Goal: Information Seeking & Learning: Learn about a topic

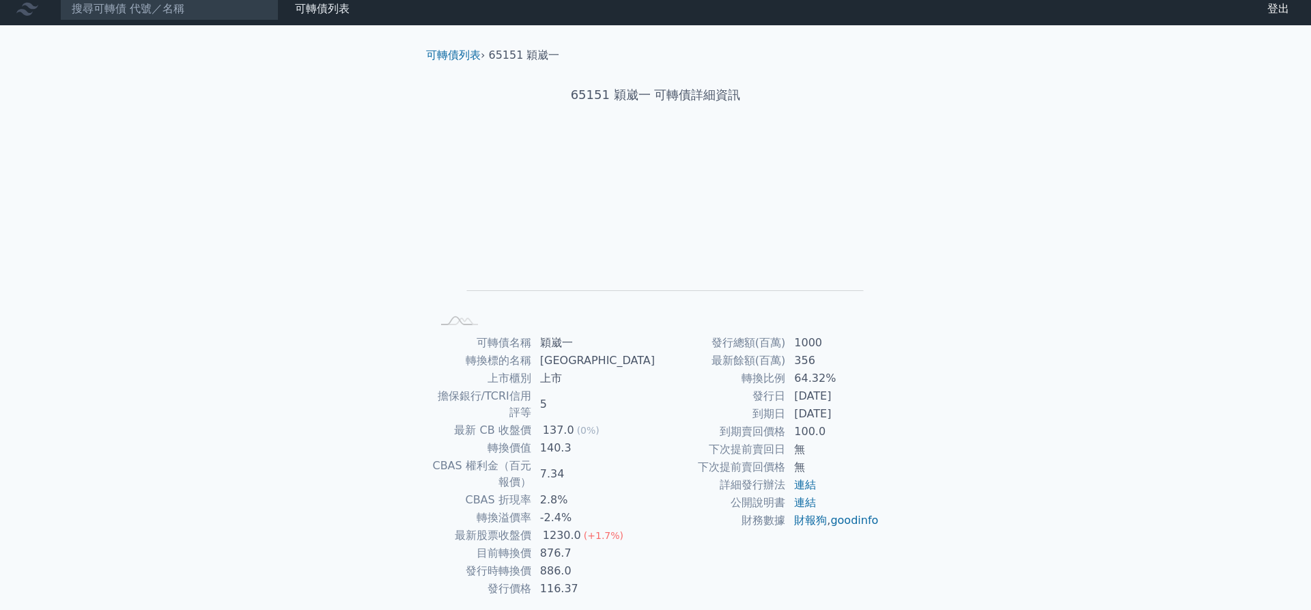
scroll to position [23, 0]
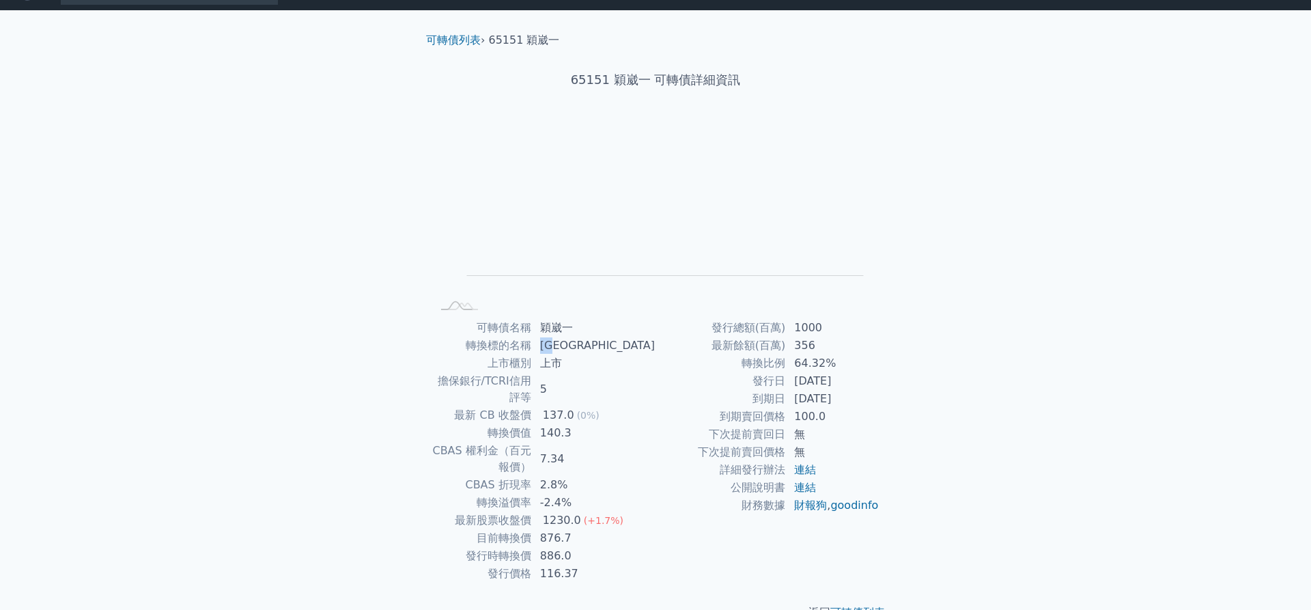
drag, startPoint x: 572, startPoint y: 346, endPoint x: 589, endPoint y: 348, distance: 17.2
click at [589, 348] on td "[GEOGRAPHIC_DATA]" at bounding box center [594, 346] width 124 height 18
copy td "[GEOGRAPHIC_DATA]"
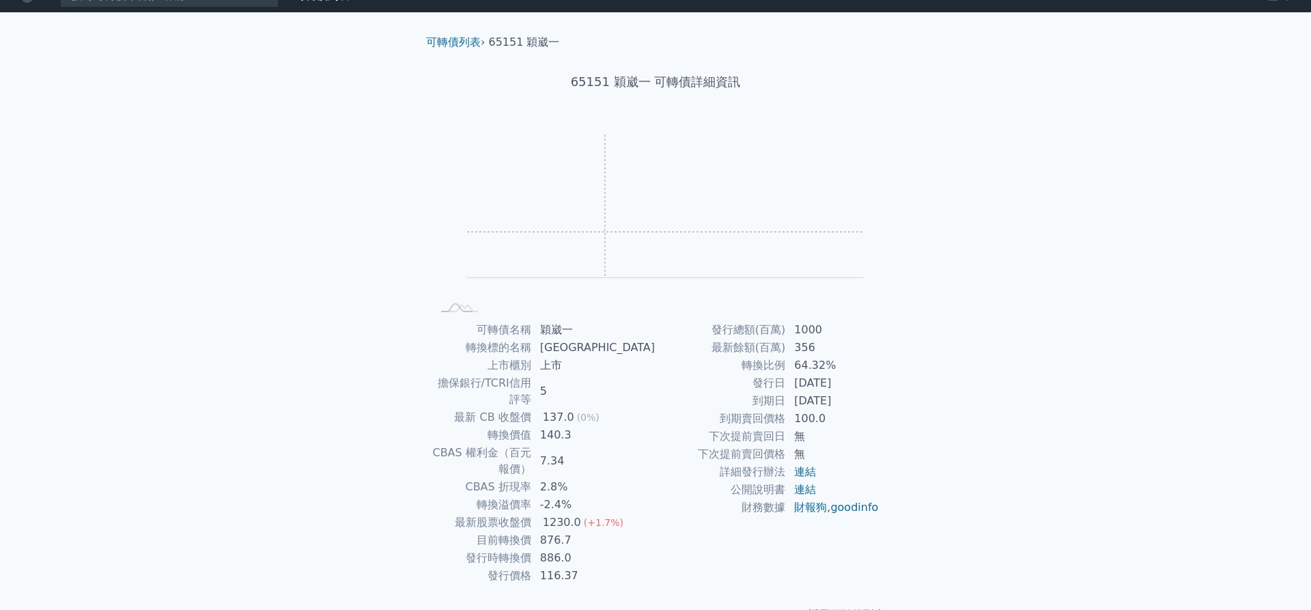
scroll to position [23, 0]
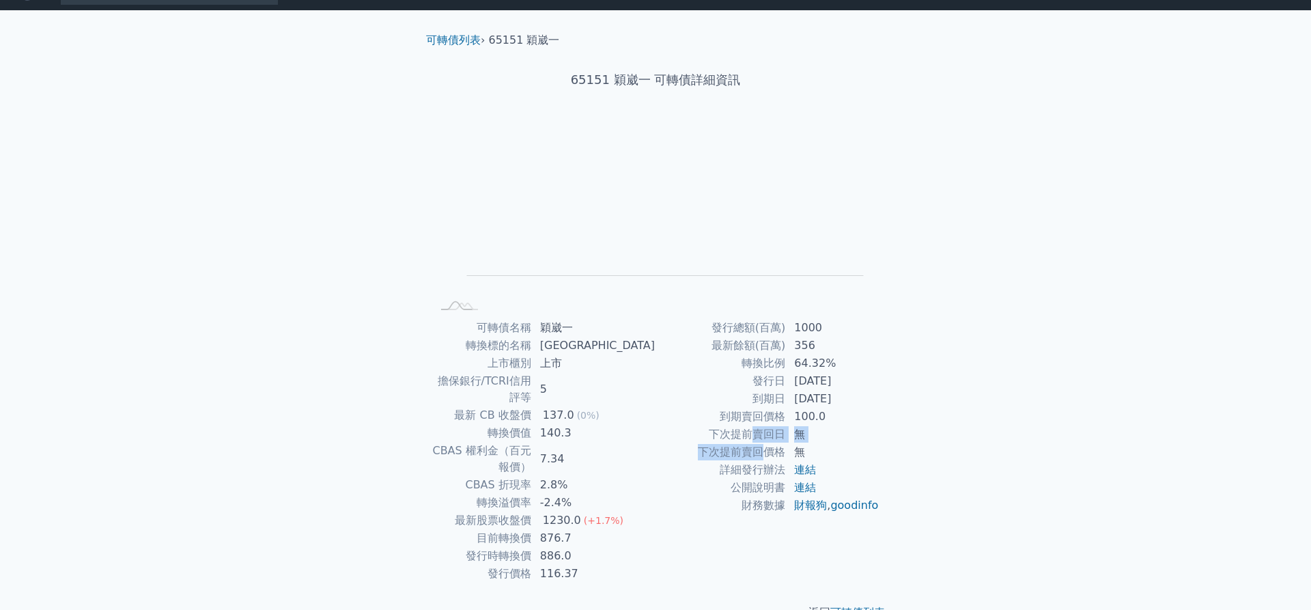
drag, startPoint x: 757, startPoint y: 435, endPoint x: 763, endPoint y: 453, distance: 18.8
click at [763, 453] on tbody "發行總額(百萬) 1000 最新餘額(百萬) 356 轉換比例 64.32% 發行日 2024-05-31 到期日 2027-05-31 到期賣回價格 100…" at bounding box center [768, 416] width 224 height 195
copy tbody "賣回日 無 下次提前賣回"
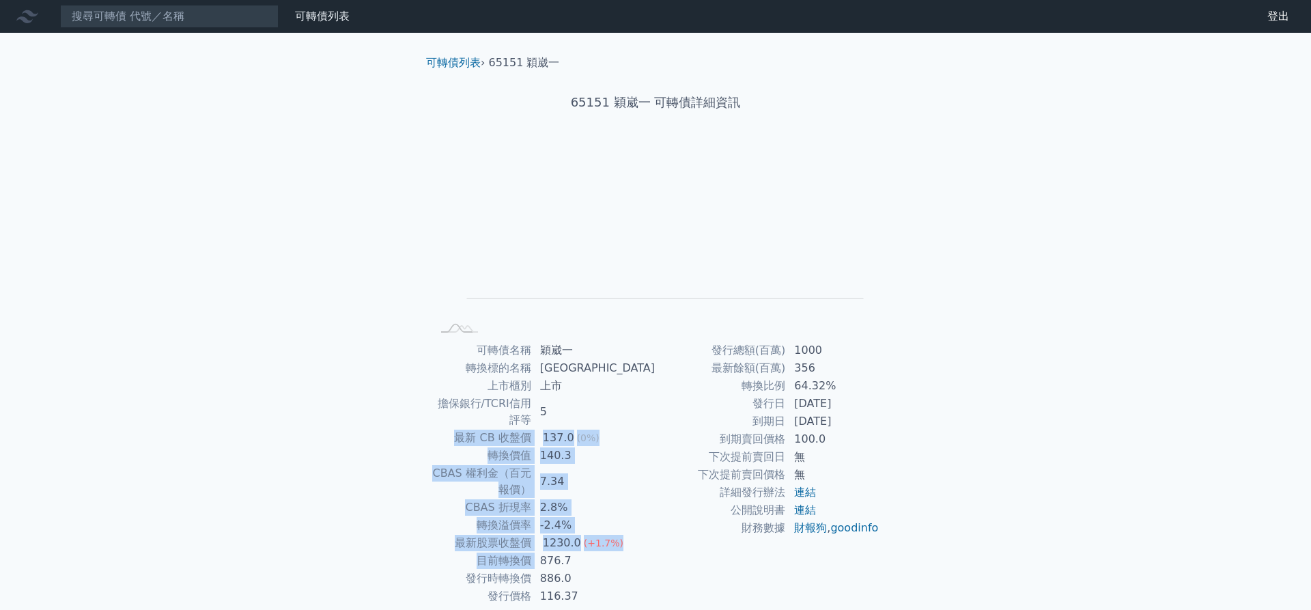
drag, startPoint x: 572, startPoint y: 531, endPoint x: 598, endPoint y: 408, distance: 125.0
click at [598, 408] on tbody "可轉債名稱 穎崴一 轉換標的名稱 穎崴 上市櫃別 上市 擔保銀行/TCRI信用評等 5 最新 CB 收盤價 137.0 (0%) 轉換價值 140.3 CBA…" at bounding box center [544, 473] width 224 height 264
copy tbody "最新 CB 收盤價 137.0 (0%) 轉換價值 140.3 CBAS 權利金（百元報價） 7.34 CBAS 折現率 2.8% 轉換溢價率 -2.4% 最…"
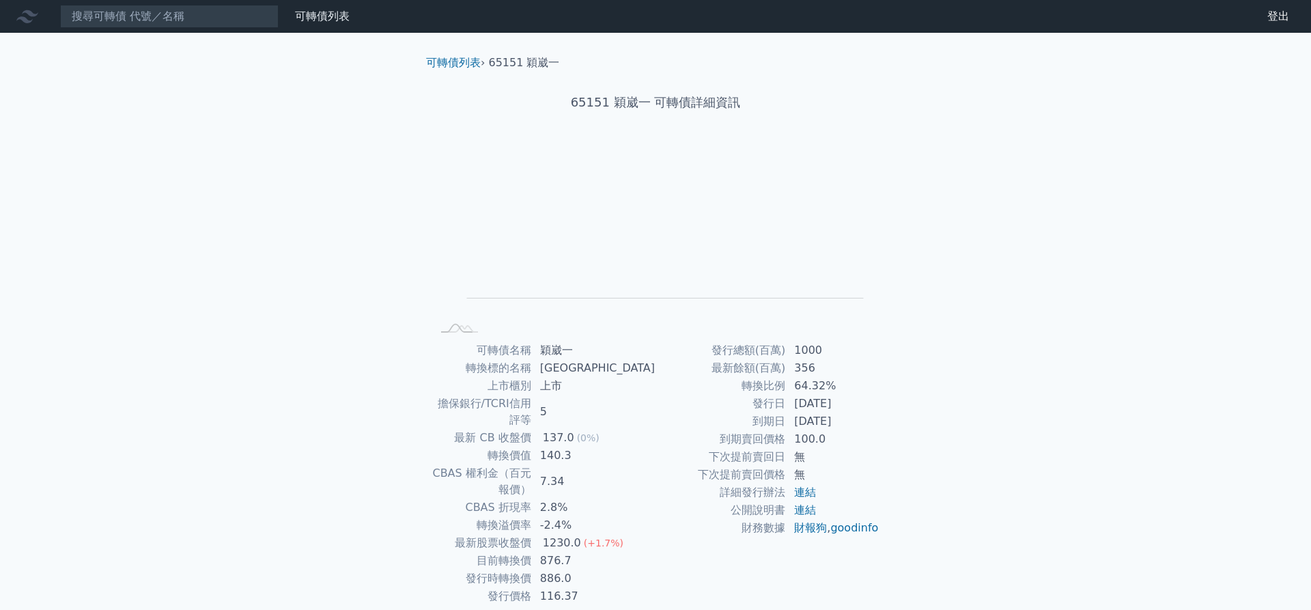
click at [587, 408] on td "5" at bounding box center [594, 412] width 124 height 34
drag, startPoint x: 573, startPoint y: 352, endPoint x: 601, endPoint y: 354, distance: 28.1
click at [601, 354] on td "穎崴一" at bounding box center [594, 350] width 124 height 18
copy td "穎崴一"
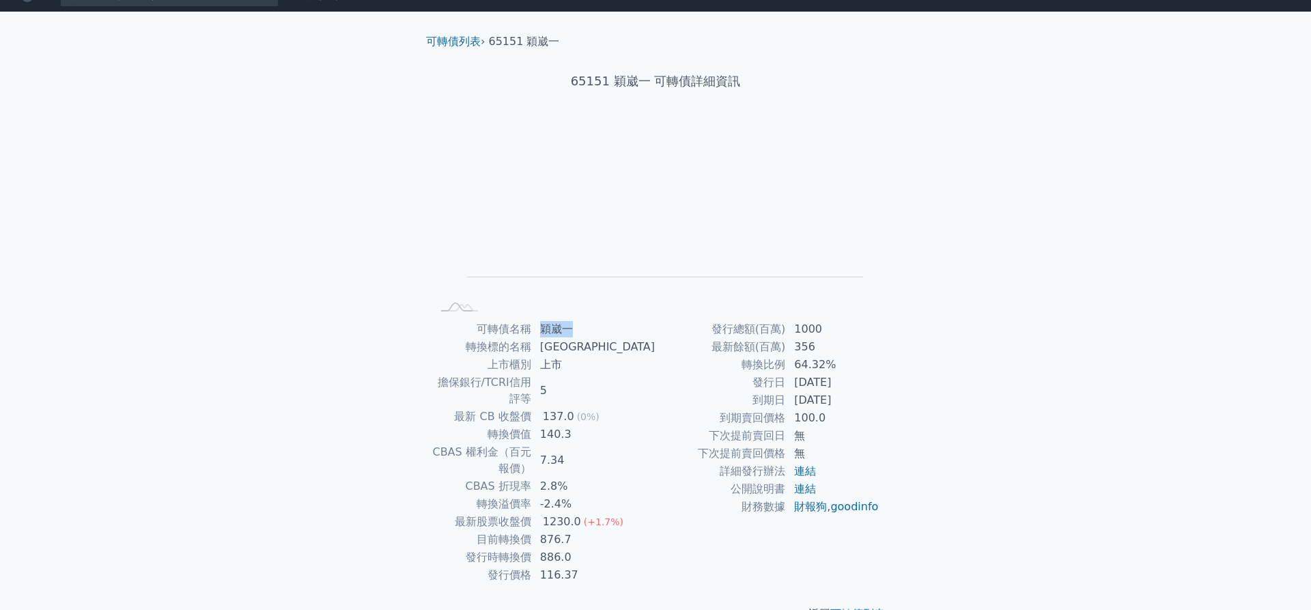
scroll to position [23, 0]
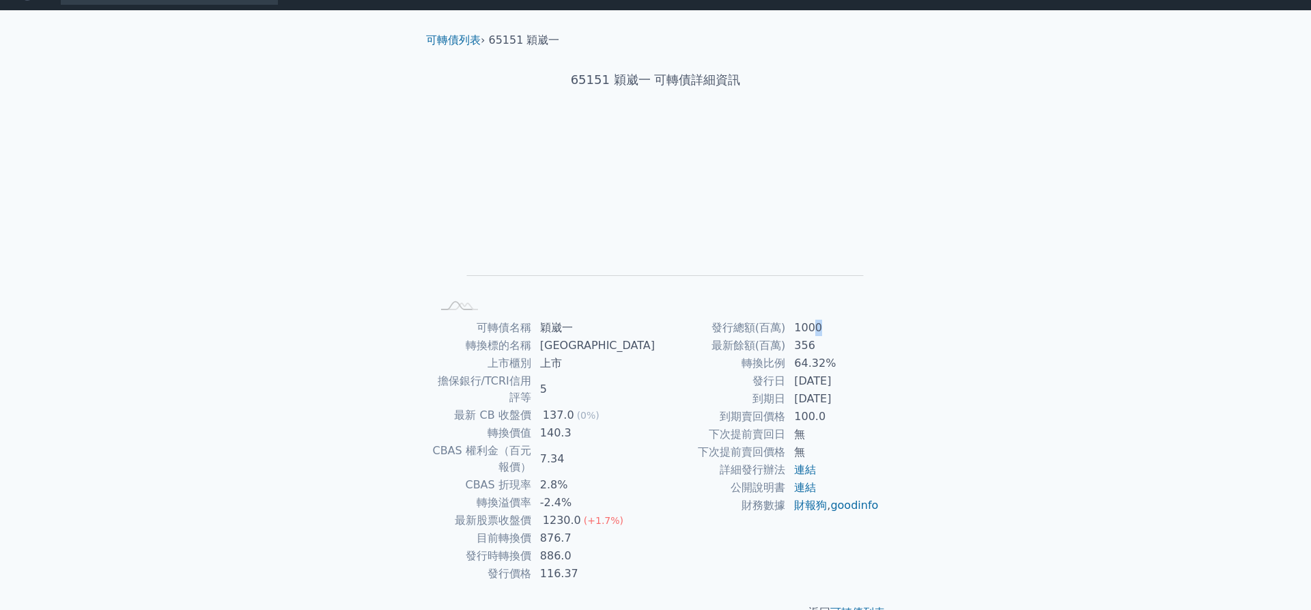
drag, startPoint x: 815, startPoint y: 330, endPoint x: 824, endPoint y: 331, distance: 9.6
click at [824, 331] on td "1000" at bounding box center [833, 328] width 94 height 18
copy td "0"
click at [809, 329] on td "1000" at bounding box center [833, 328] width 94 height 18
drag, startPoint x: 809, startPoint y: 329, endPoint x: 822, endPoint y: 329, distance: 13.7
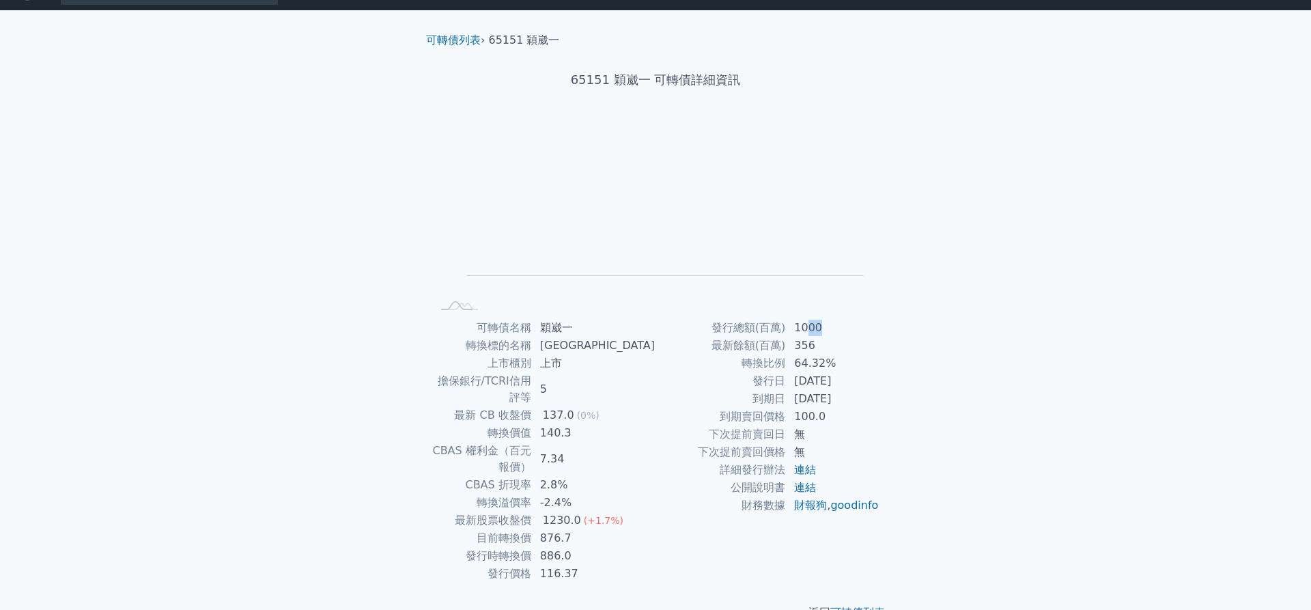
click at [822, 329] on td "1000" at bounding box center [833, 328] width 94 height 18
copy td "00"
click at [808, 489] on link "連結" at bounding box center [805, 487] width 22 height 13
click at [802, 470] on link "連結" at bounding box center [805, 469] width 22 height 13
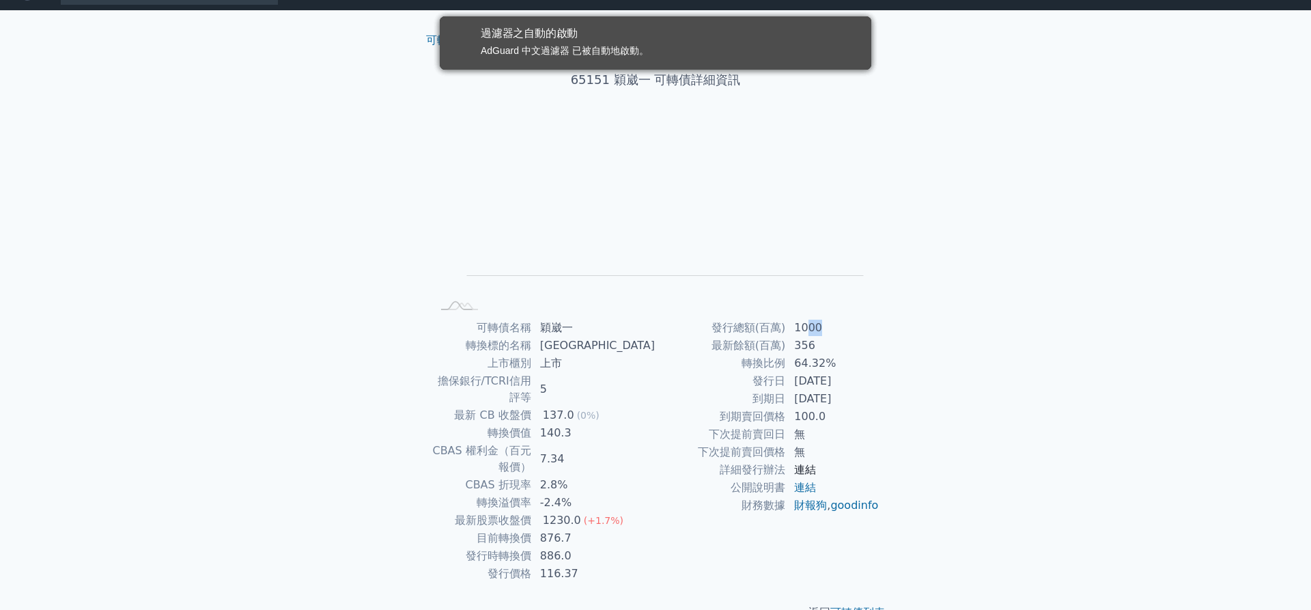
scroll to position [0, 0]
